Goal: Information Seeking & Learning: Learn about a topic

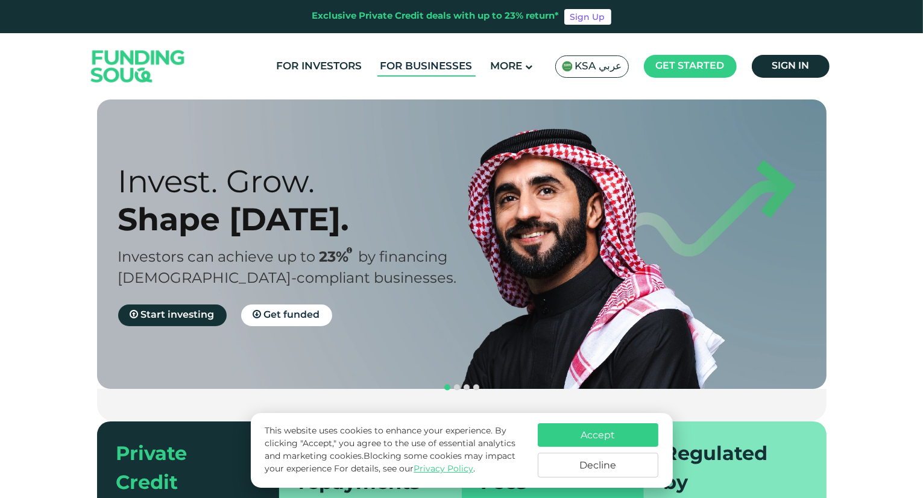
click at [435, 66] on link "For Businesses" at bounding box center [426, 67] width 98 height 20
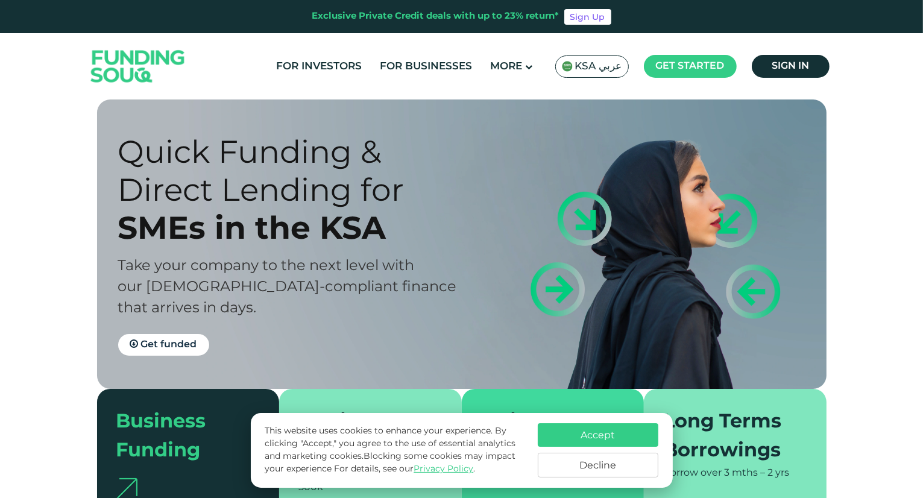
click at [602, 63] on span "KSA عربي" at bounding box center [598, 67] width 47 height 14
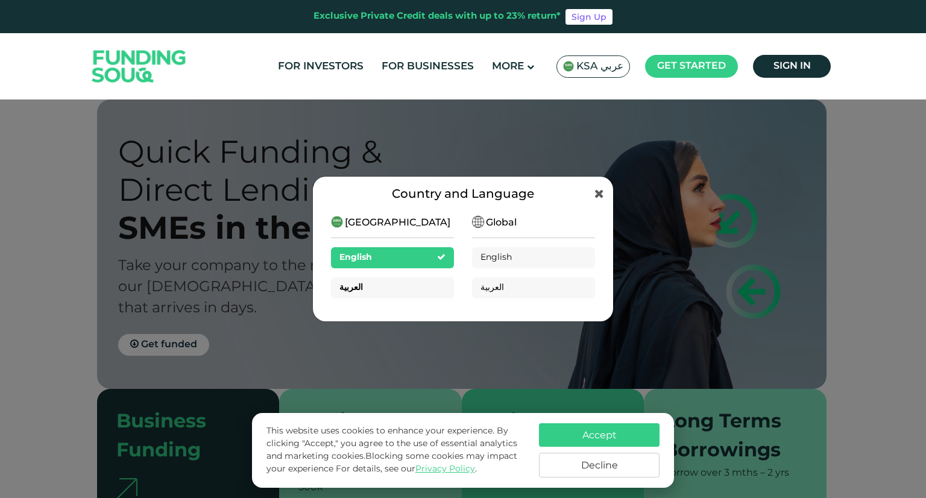
click at [418, 288] on div "العربية" at bounding box center [392, 287] width 123 height 21
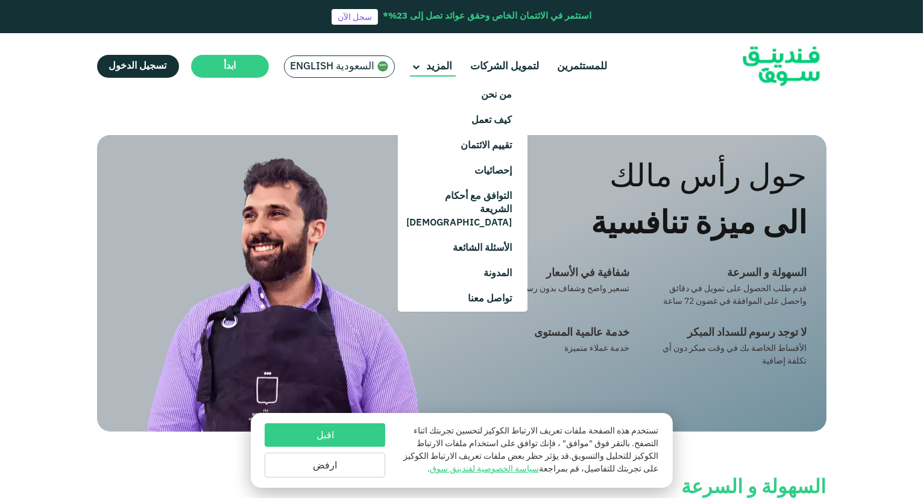
scroll to position [604, 0]
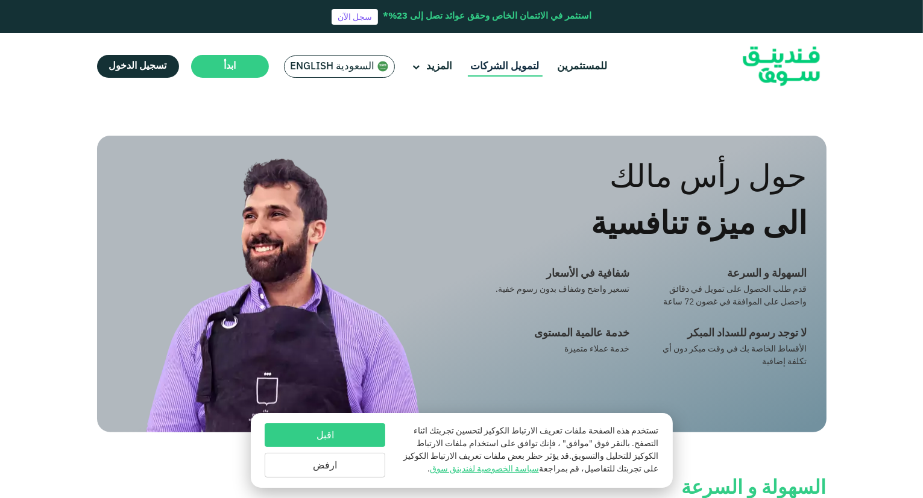
click at [499, 66] on link "لتمويل الشركات" at bounding box center [505, 67] width 75 height 20
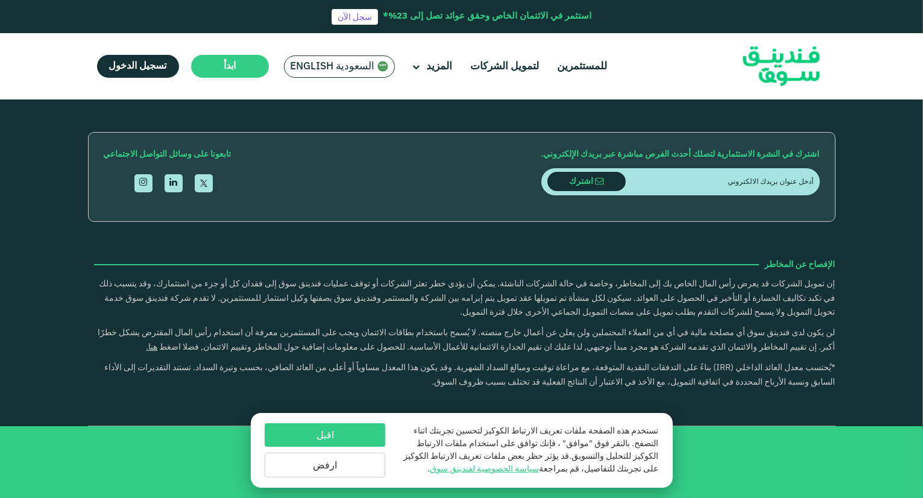
scroll to position [2043, 0]
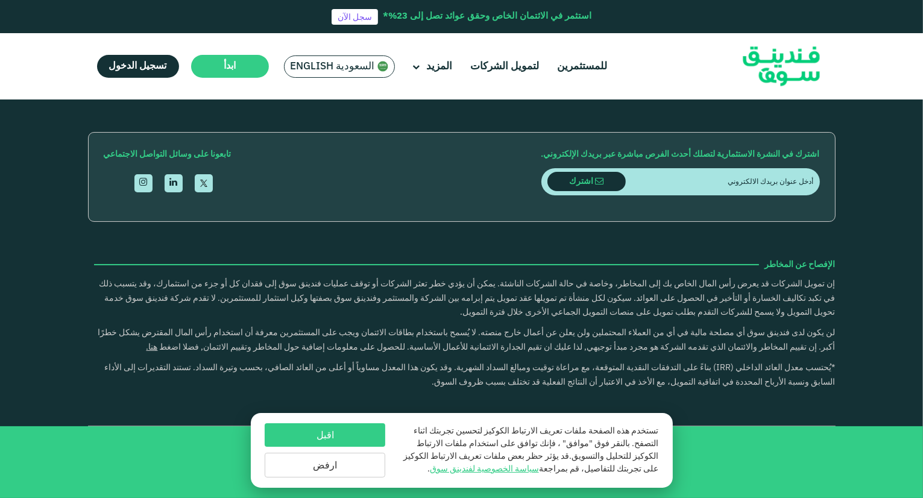
scroll to position [1920, 0]
